Goal: Information Seeking & Learning: Check status

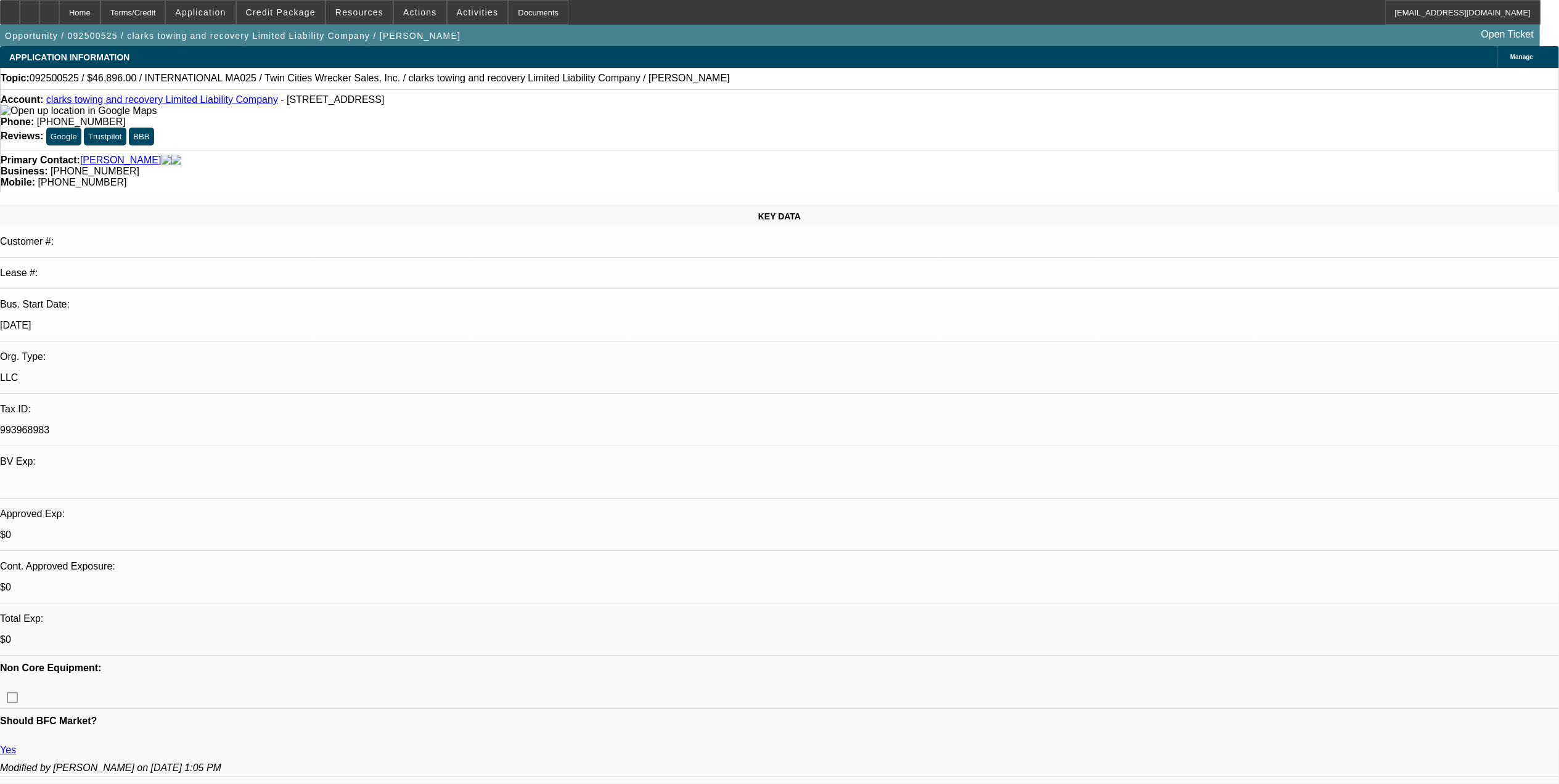
select select "0.2"
select select "2"
select select "0"
select select "0.2"
select select "2"
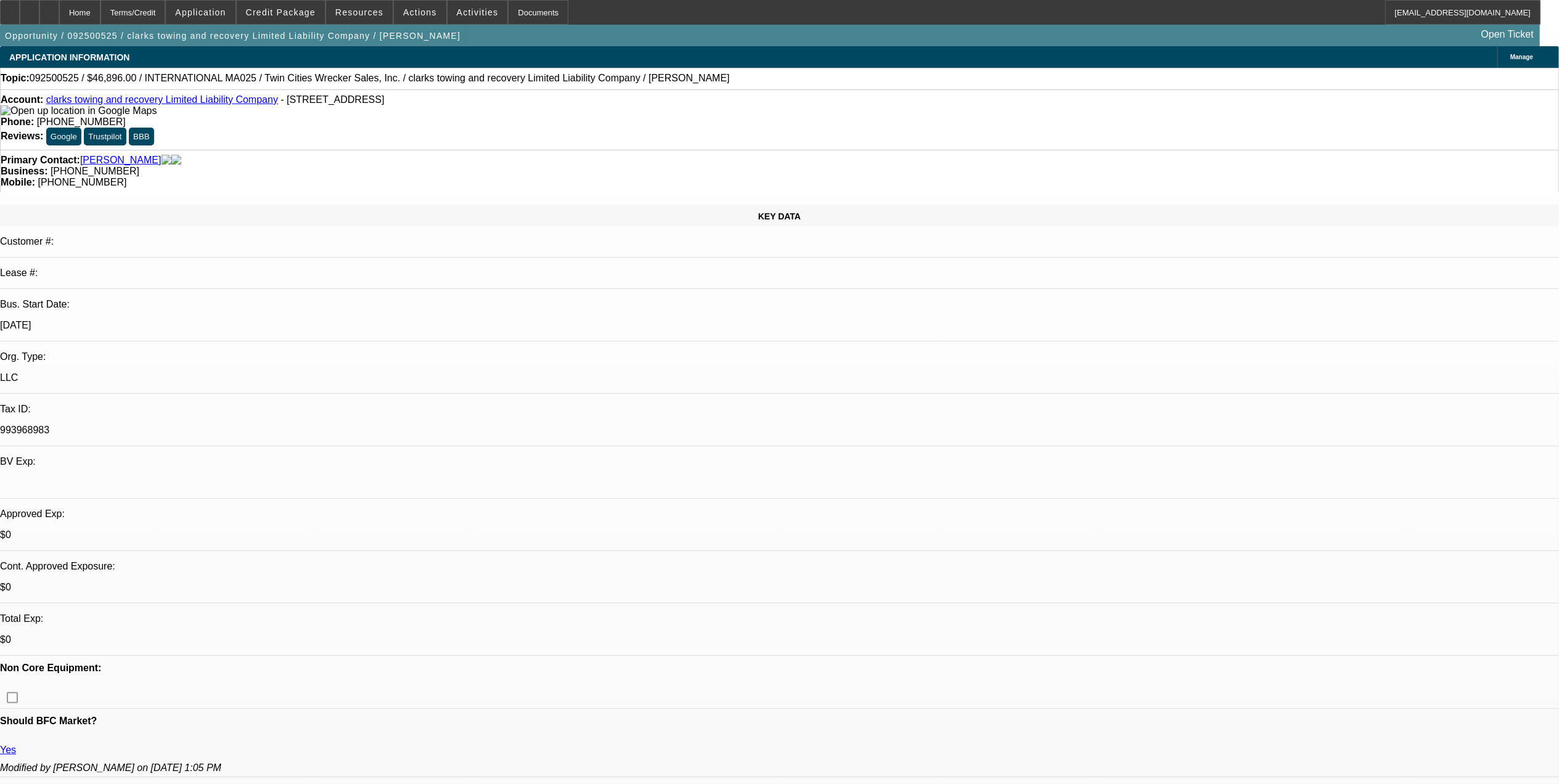
select select "0"
select select "2"
select select "0"
select select "1"
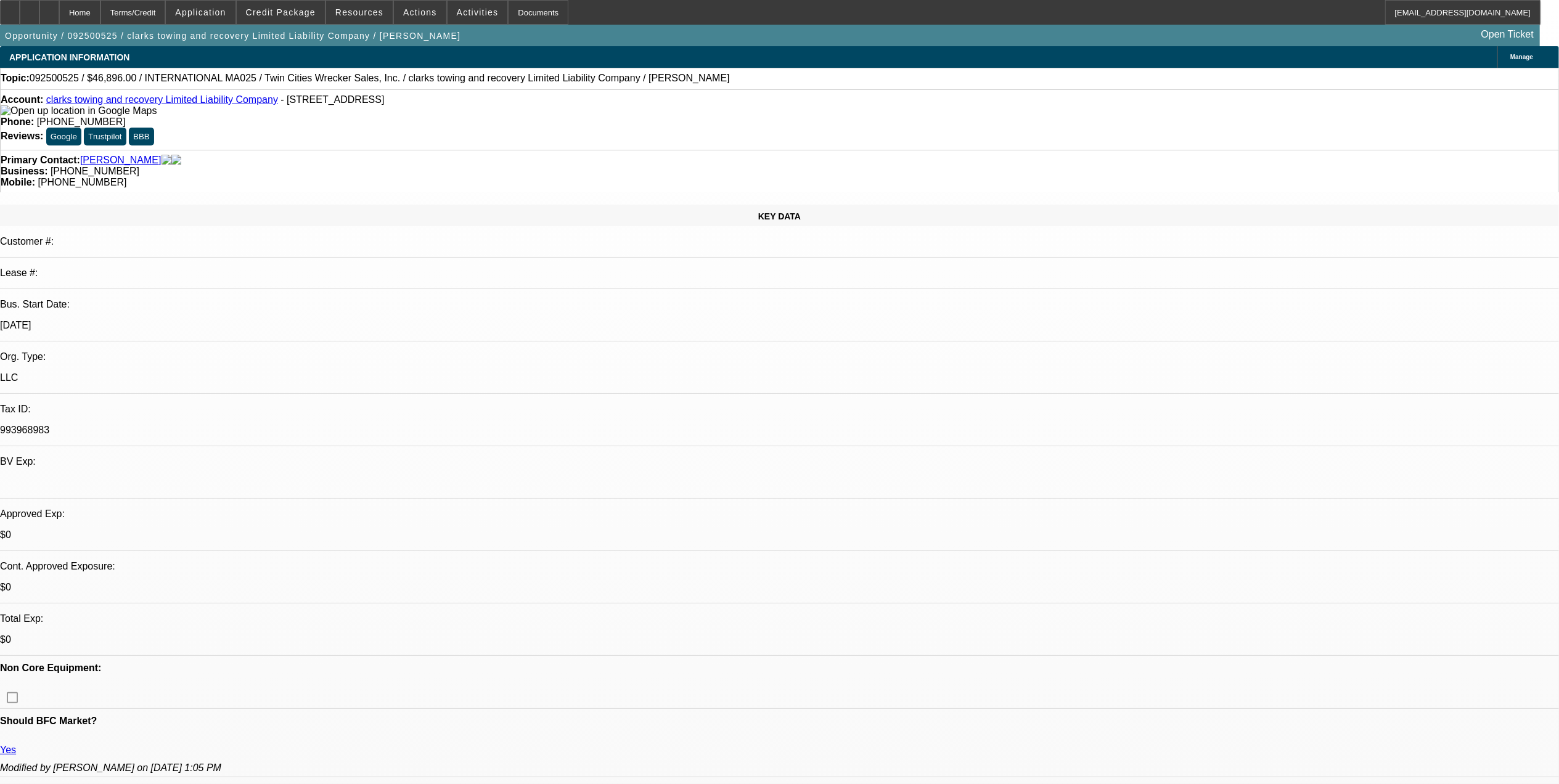
select select "2"
select select "6"
select select "1"
select select "2"
select select "6"
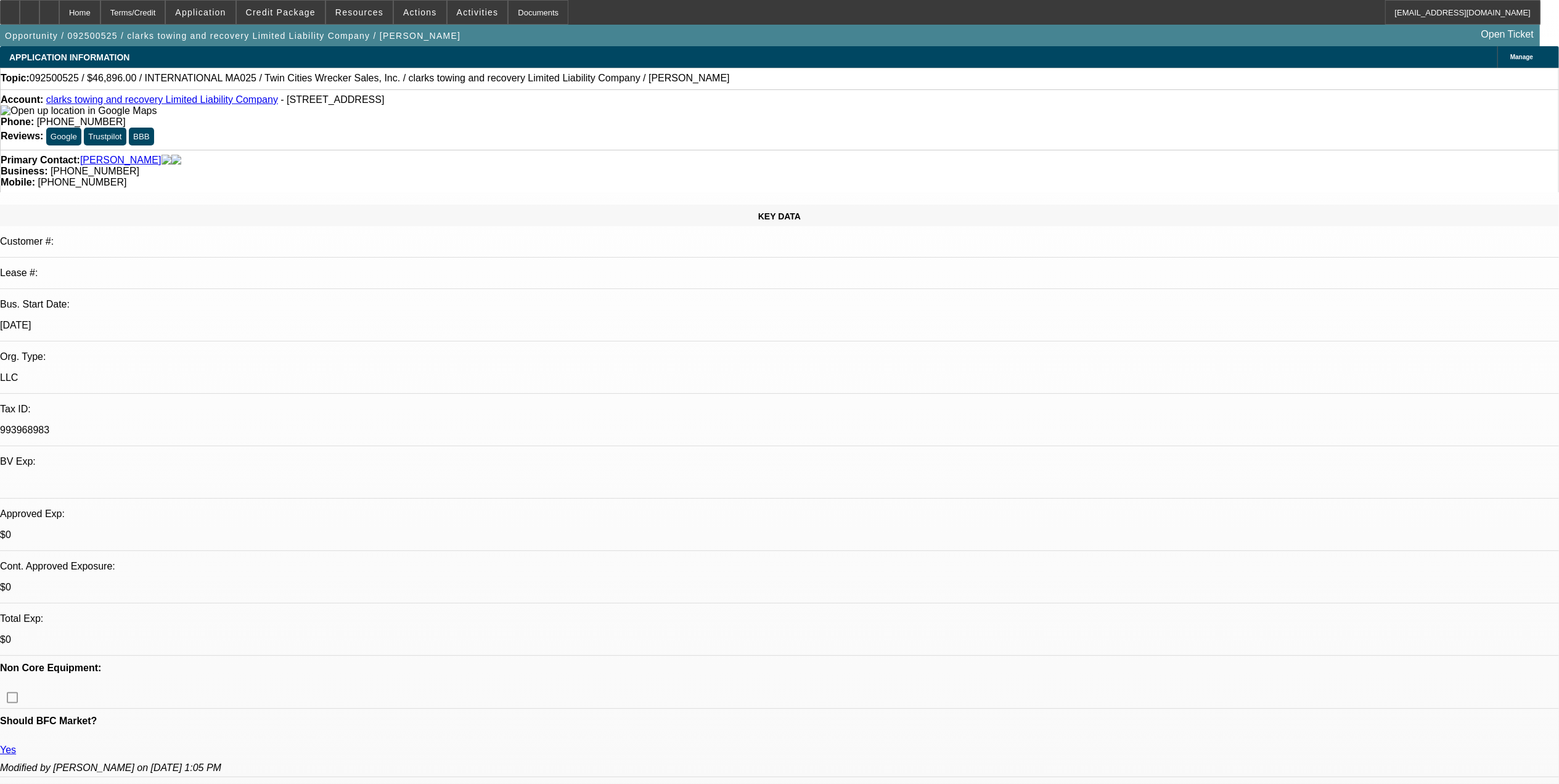
select select "1"
select select "2"
select select "6"
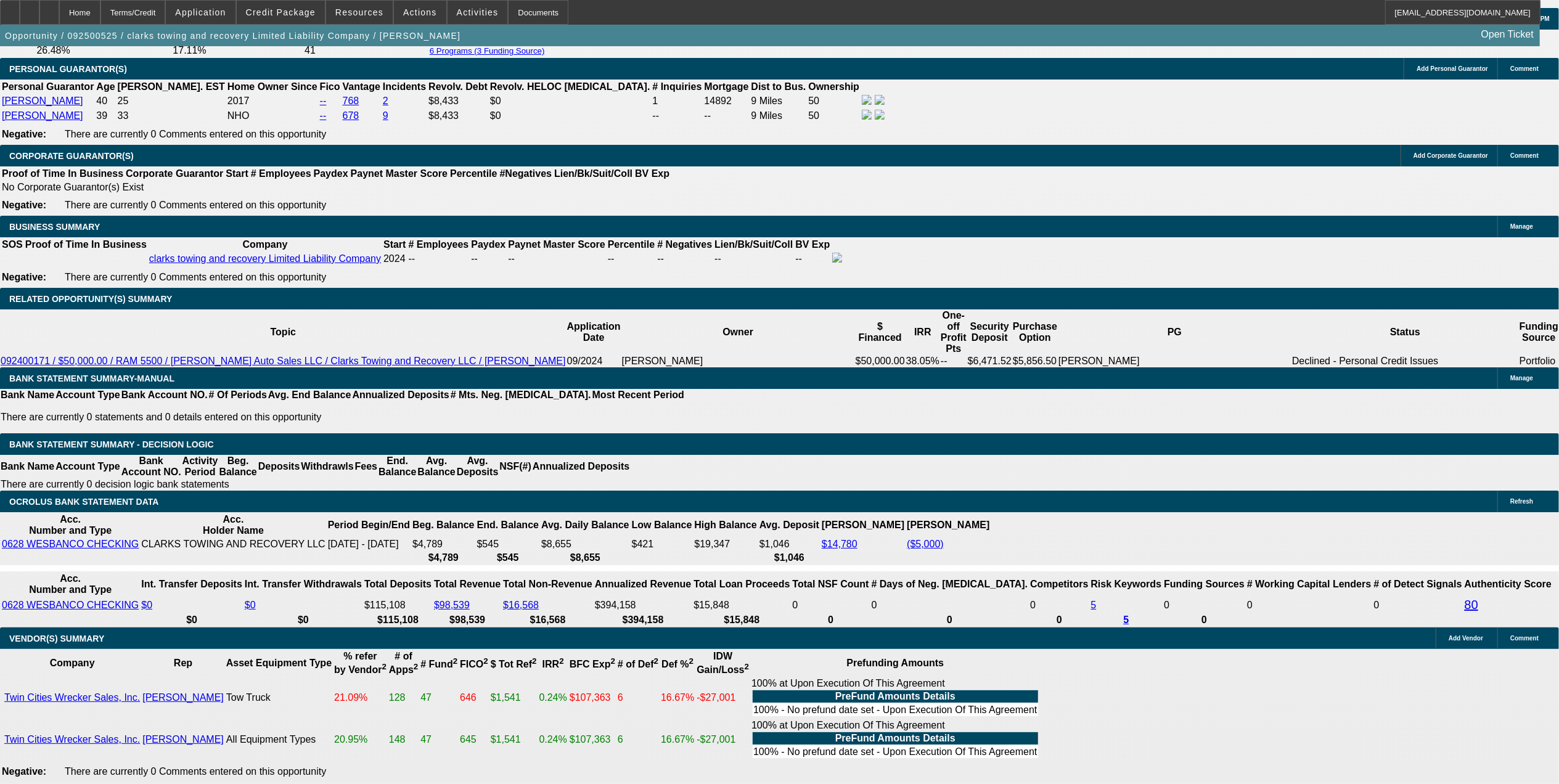
drag, startPoint x: 1148, startPoint y: 154, endPoint x: 1150, endPoint y: 161, distance: 7.3
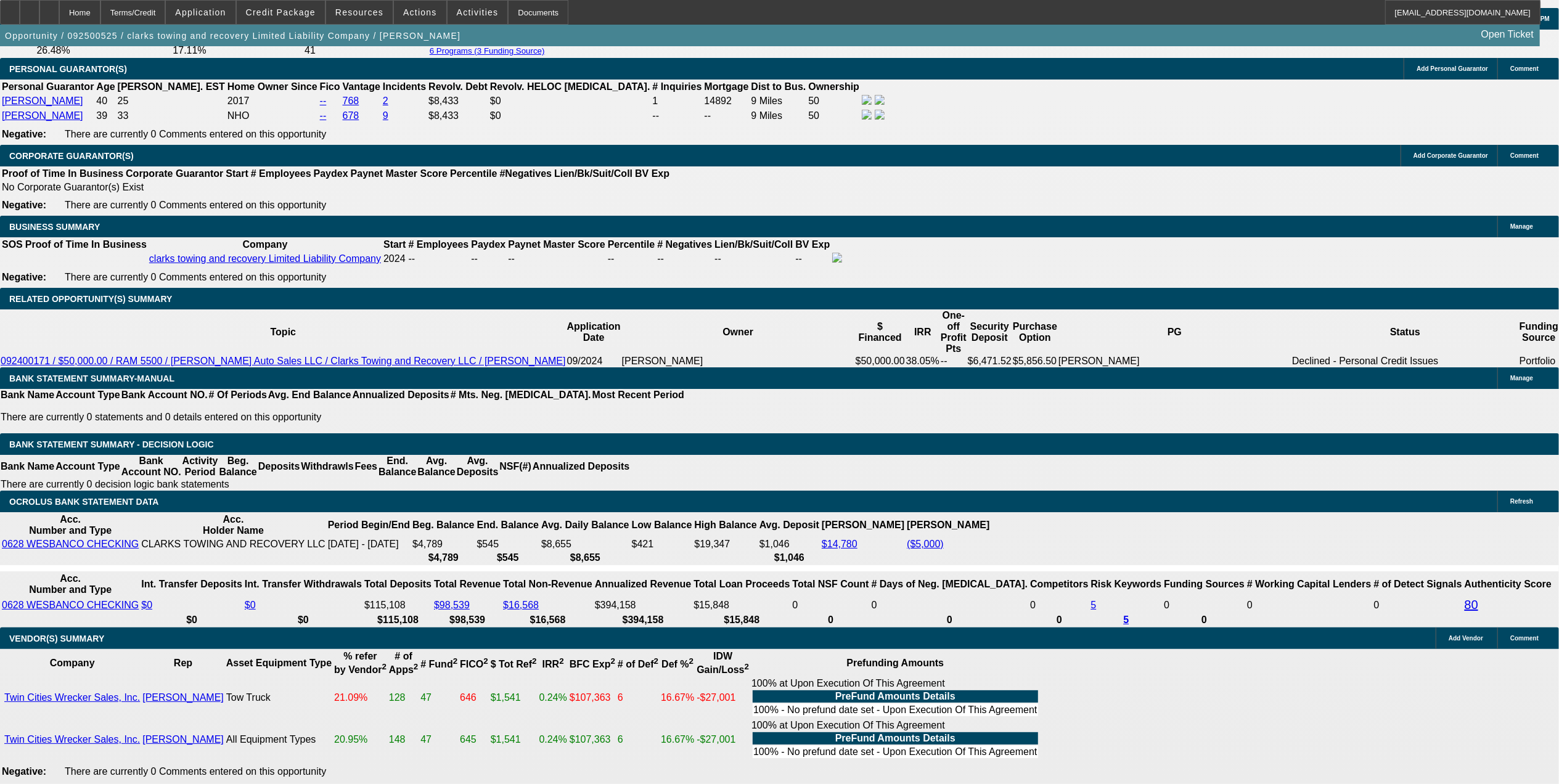
drag, startPoint x: 1272, startPoint y: 238, endPoint x: 1282, endPoint y: 277, distance: 40.3
